Goal: Transaction & Acquisition: Purchase product/service

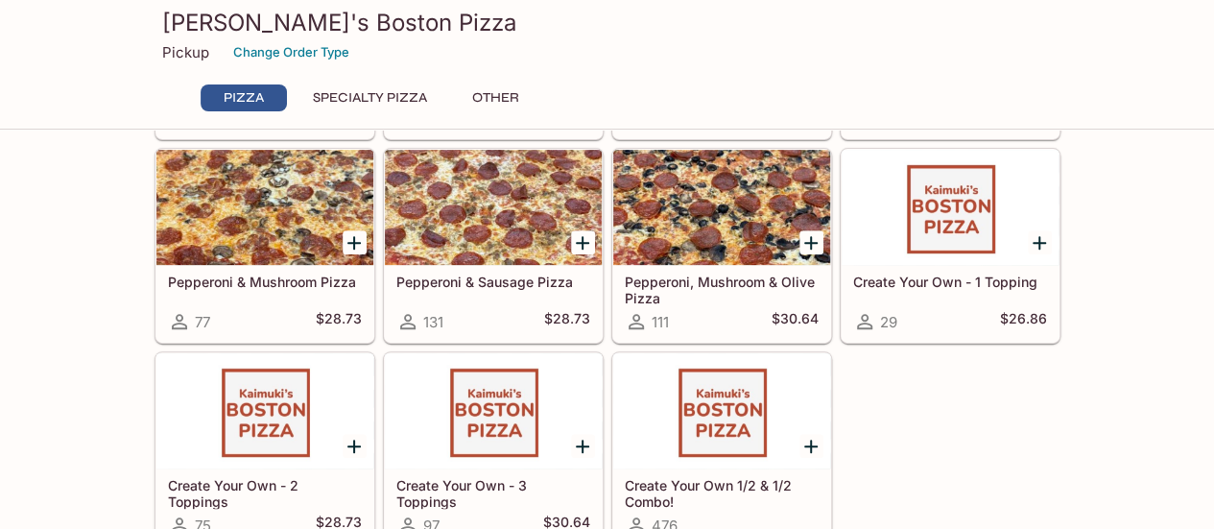
scroll to position [288, 0]
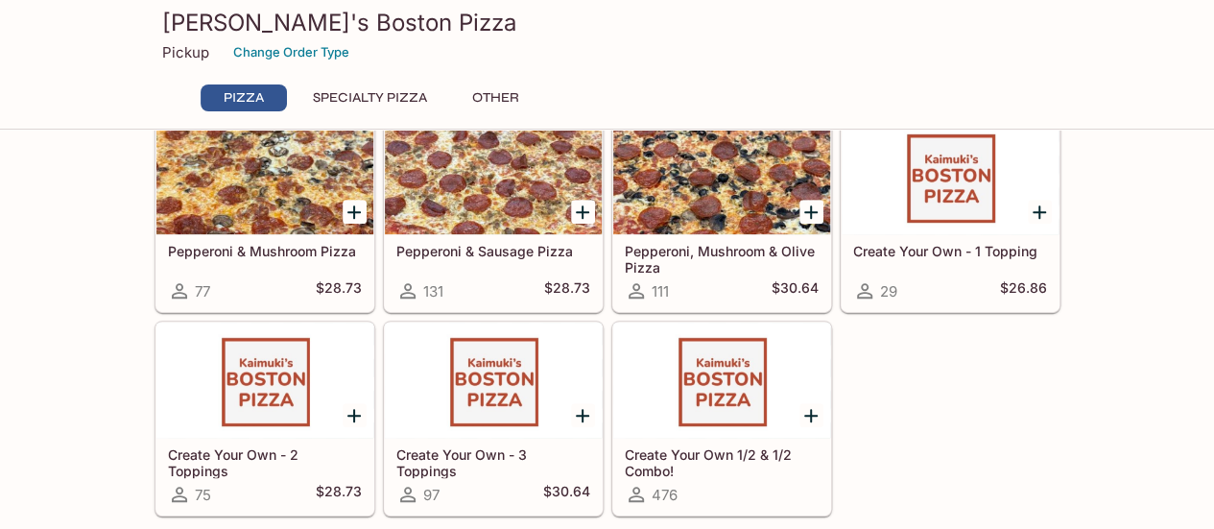
click at [720, 411] on div at bounding box center [721, 380] width 217 height 115
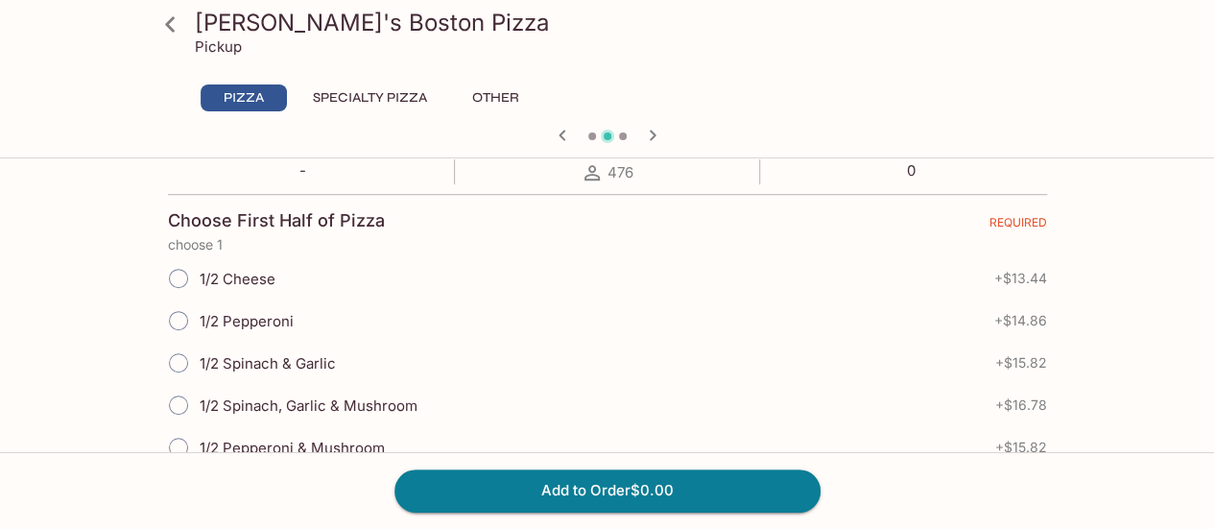
scroll to position [384, 0]
click at [238, 272] on span "1/2 Cheese" at bounding box center [238, 277] width 76 height 18
click at [199, 272] on input "1/2 Cheese" at bounding box center [178, 276] width 40 height 40
radio input "true"
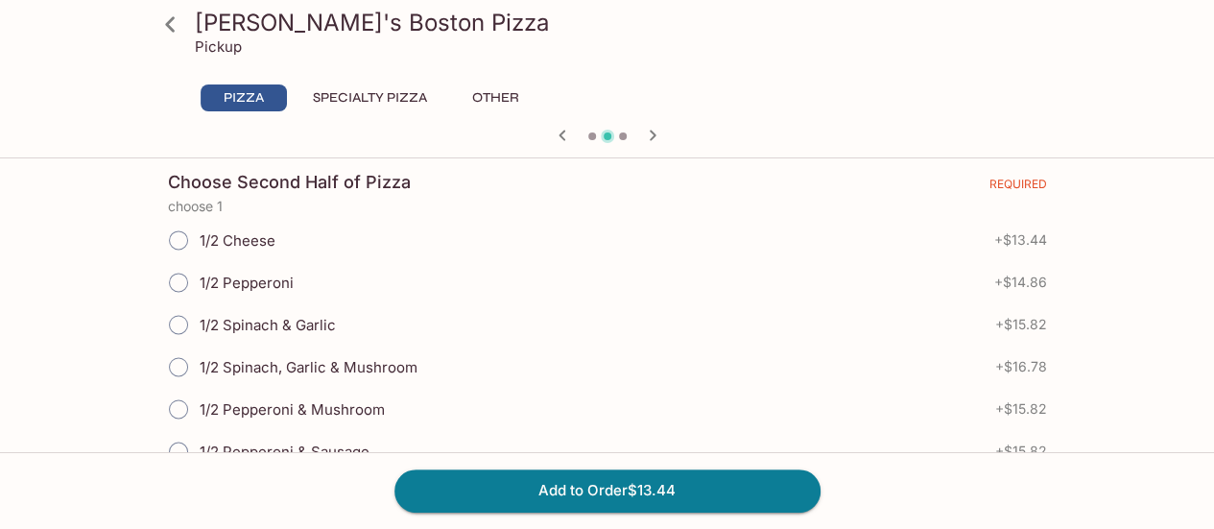
scroll to position [1344, 0]
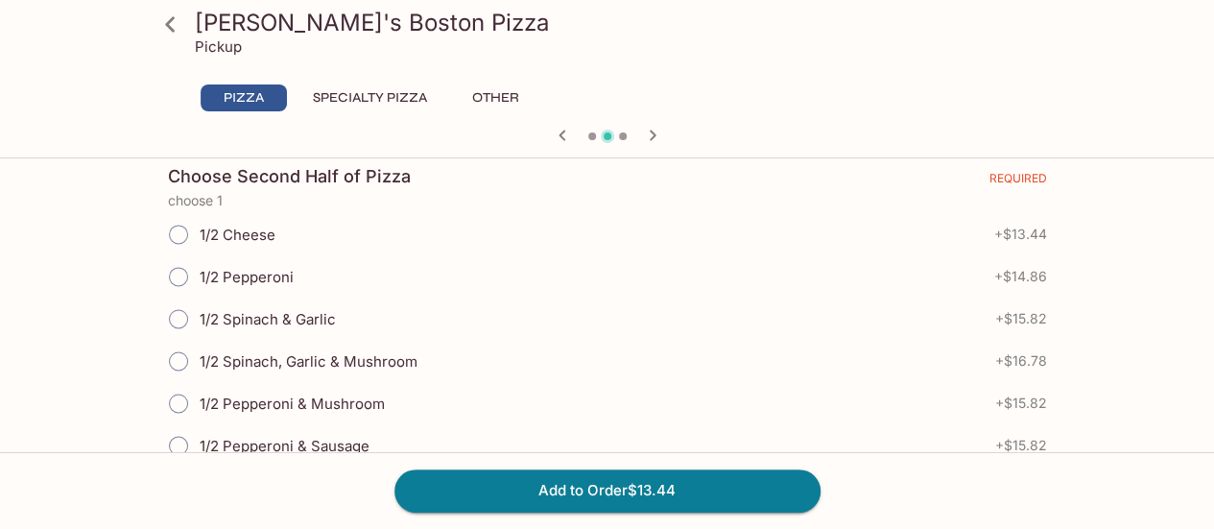
click at [261, 268] on span "1/2 Pepperoni" at bounding box center [247, 277] width 94 height 18
click at [199, 257] on input "1/2 Pepperoni" at bounding box center [178, 276] width 40 height 40
radio input "true"
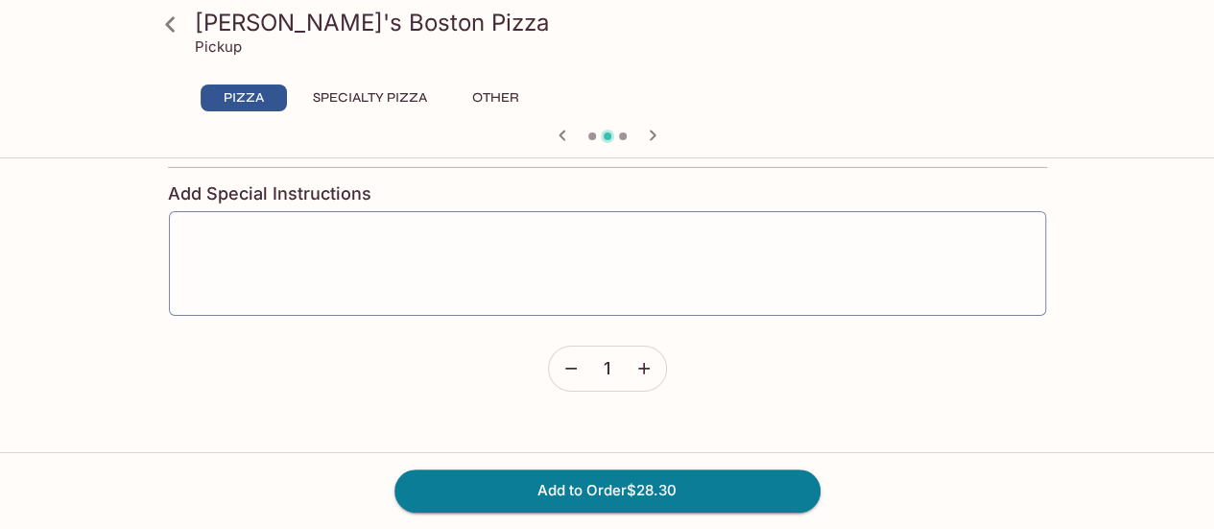
scroll to position [2879, 0]
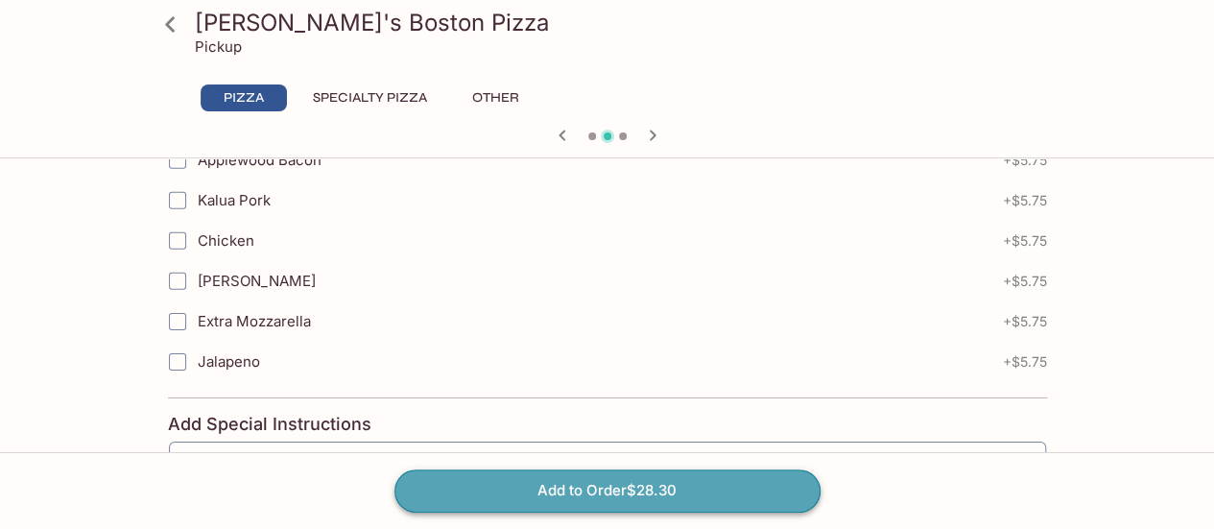
click at [547, 487] on button "Add to Order $28.30" at bounding box center [607, 490] width 426 height 42
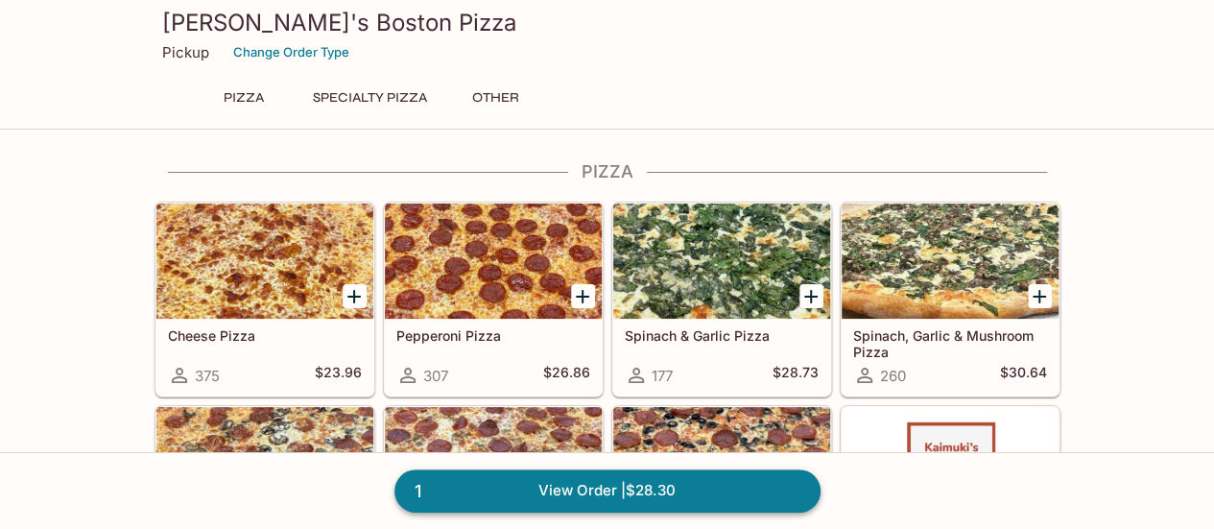
click at [657, 480] on link "1 View Order | $28.30" at bounding box center [607, 490] width 426 height 42
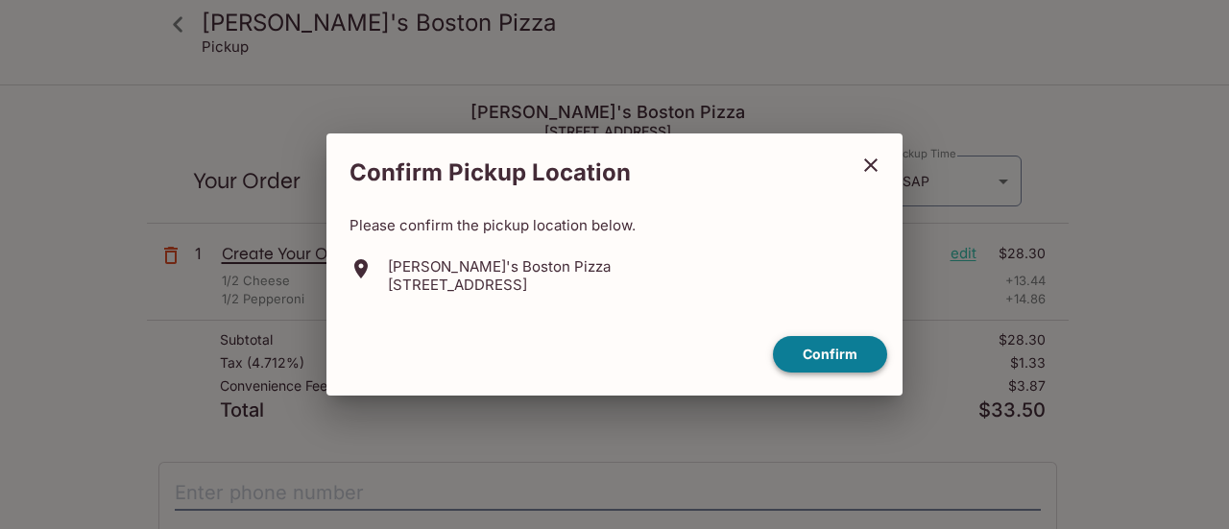
click at [866, 346] on button "Confirm" at bounding box center [830, 354] width 114 height 37
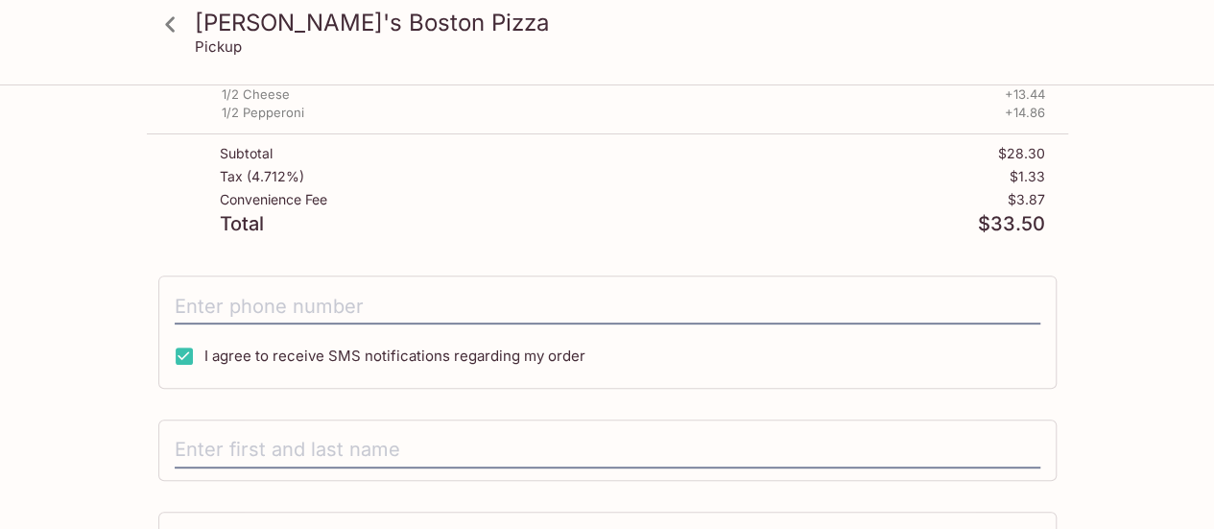
scroll to position [192, 0]
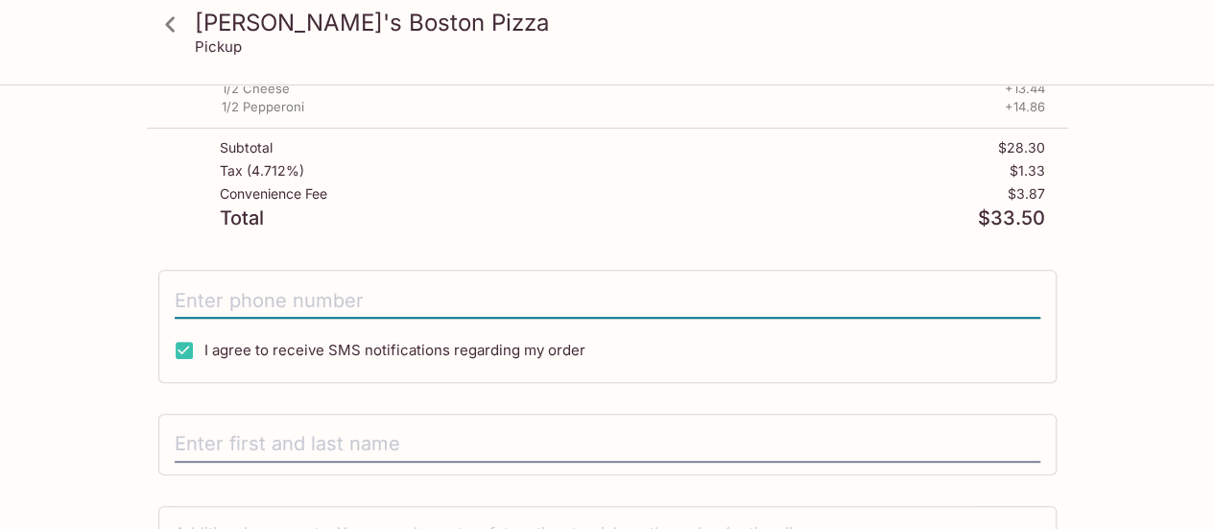
click at [582, 302] on input "tel" at bounding box center [608, 300] width 866 height 36
type input "[PHONE_NUMBER]"
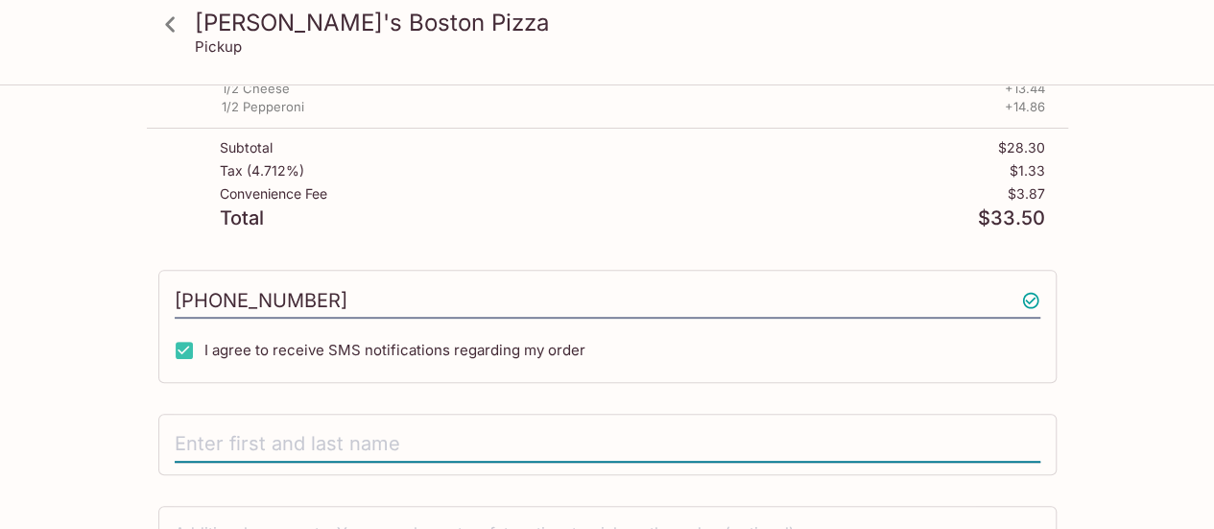
click at [525, 434] on input "text" at bounding box center [608, 444] width 866 height 36
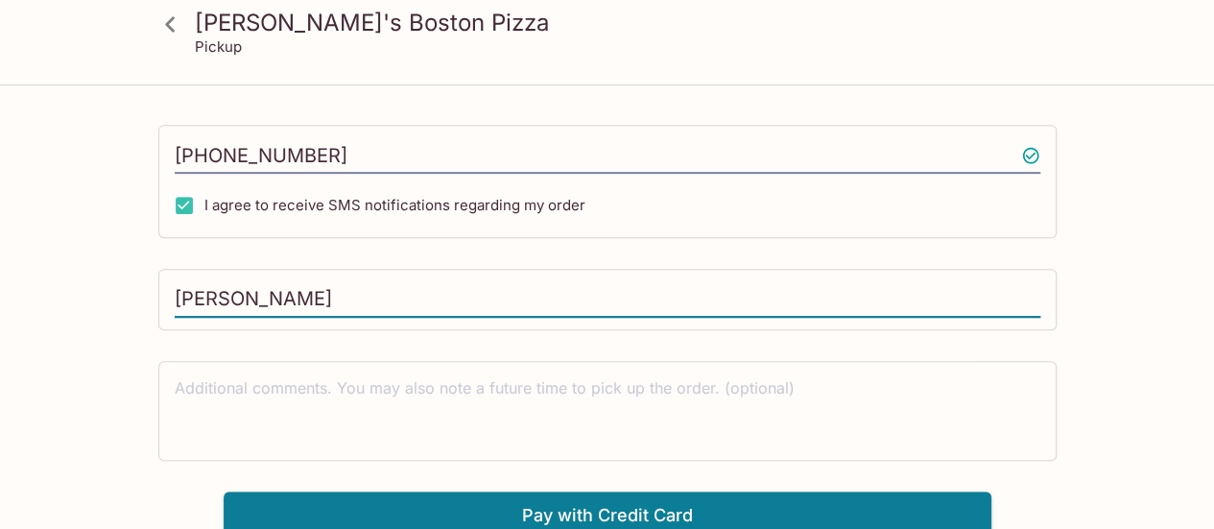
scroll to position [342, 0]
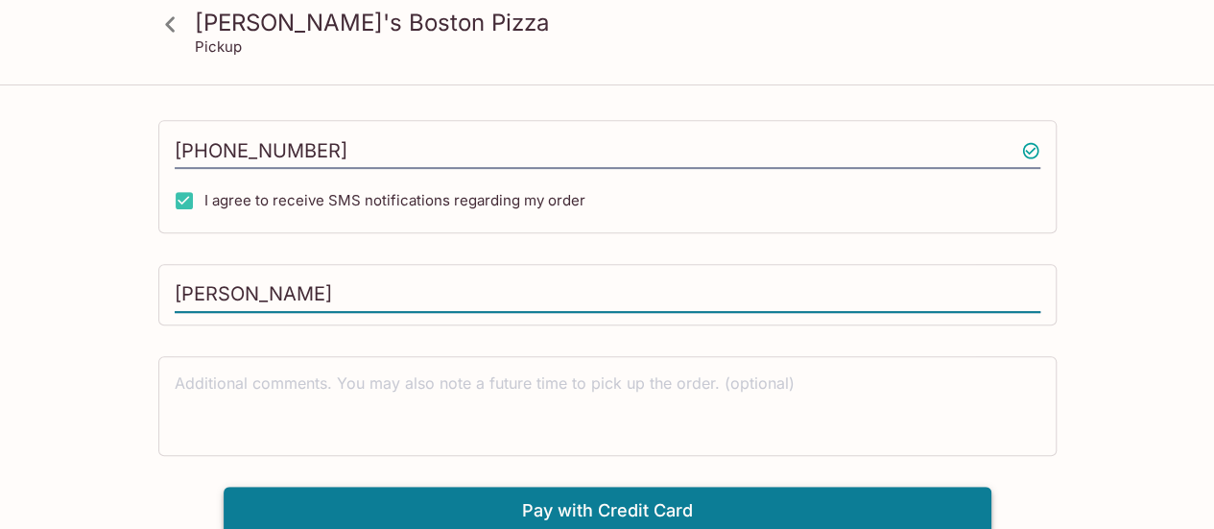
type input "[PERSON_NAME]"
click at [438, 507] on button "Pay with Credit Card" at bounding box center [608, 511] width 768 height 48
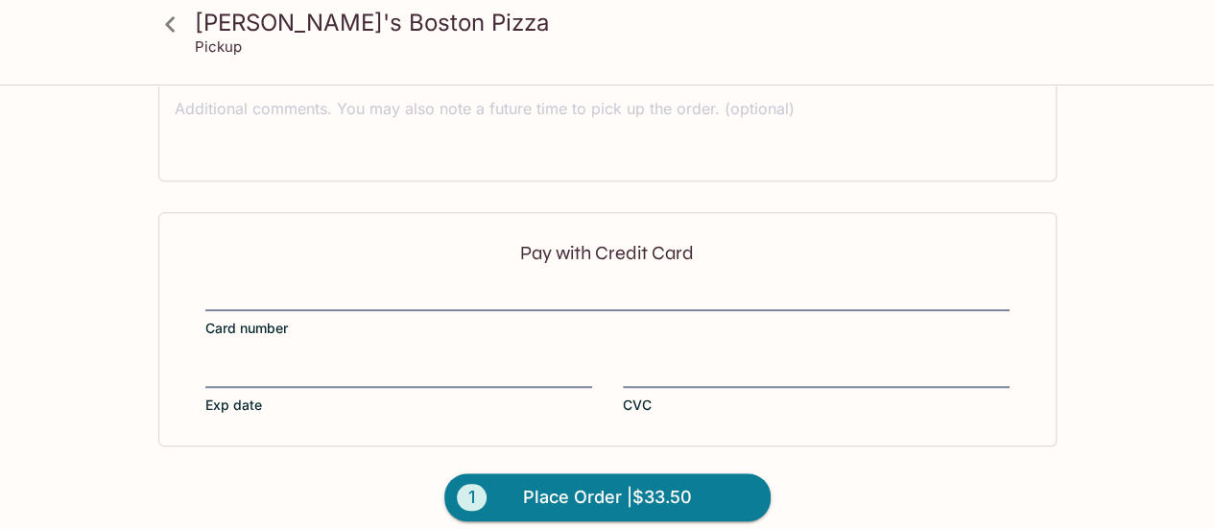
scroll to position [630, 0]
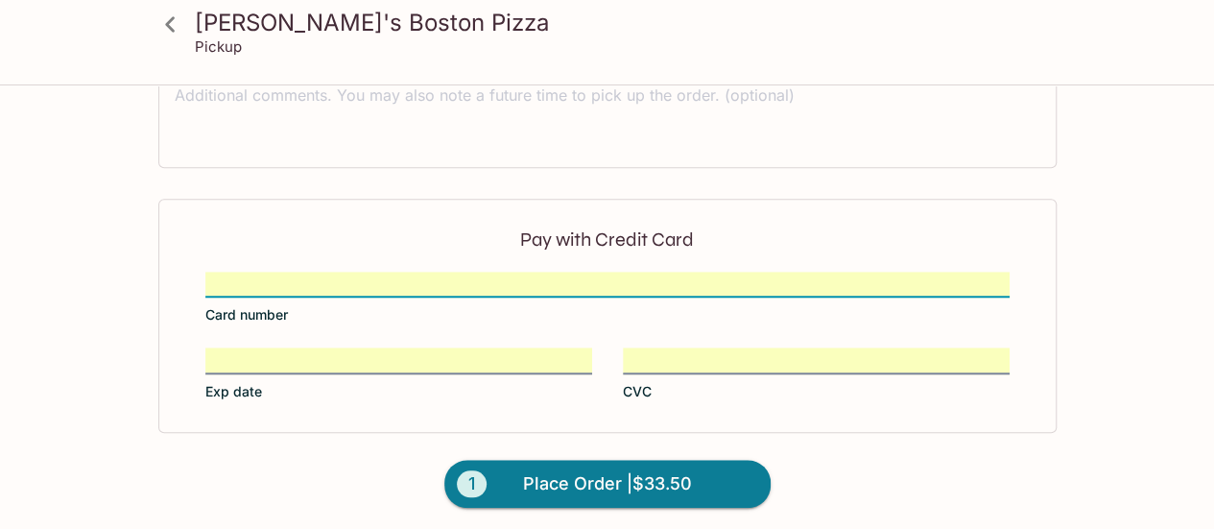
click at [616, 477] on span "Place Order | $33.50" at bounding box center [607, 483] width 169 height 31
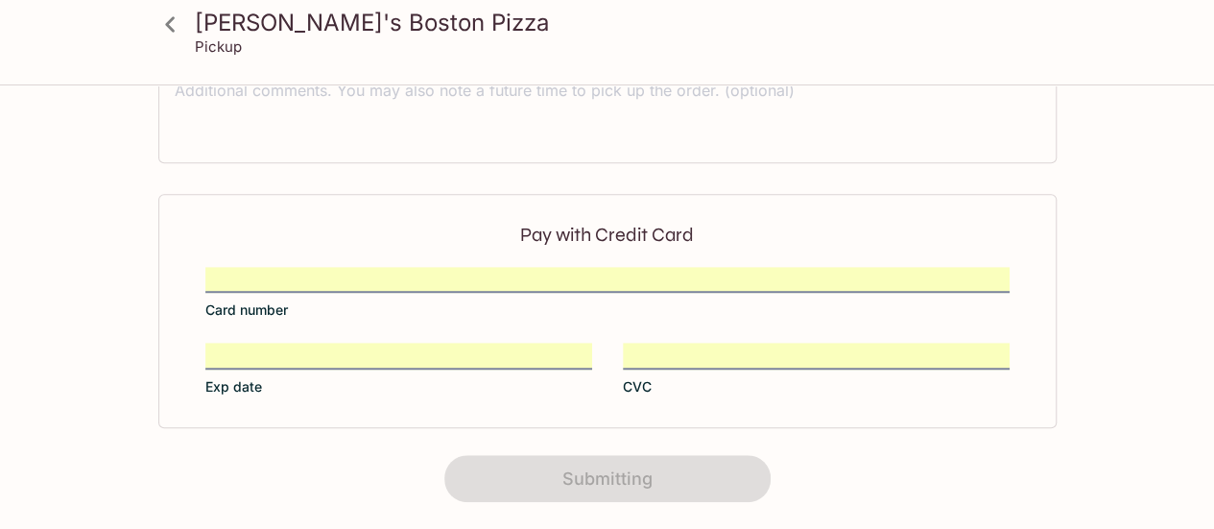
scroll to position [525, 0]
